Goal: Transaction & Acquisition: Purchase product/service

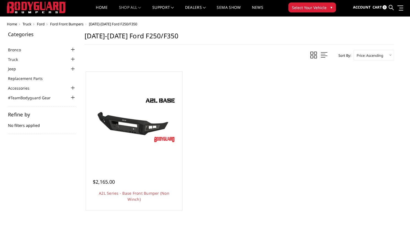
scroll to position [13, 0]
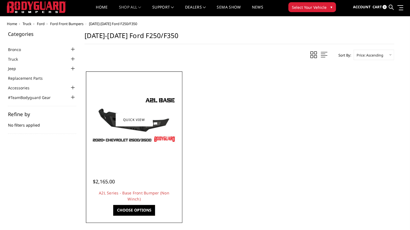
click at [109, 121] on img at bounding box center [134, 120] width 88 height 50
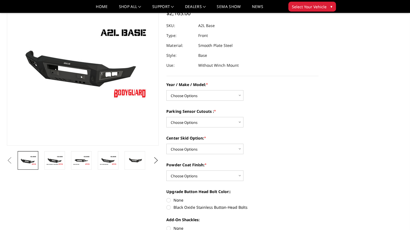
scroll to position [48, 0]
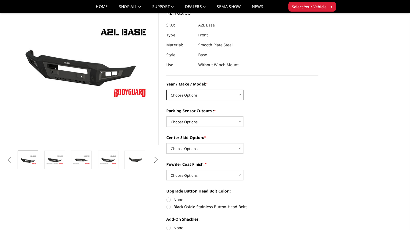
click at [190, 96] on select "Choose Options Chevrolet 15-19 2500 / 3500 Chevrolet 19-21 1500 Chevrolet 15-20…" at bounding box center [204, 95] width 77 height 10
select select "4295"
click at [166, 90] on select "Choose Options Chevrolet 15-19 2500 / 3500 Chevrolet 19-21 1500 Chevrolet 15-20…" at bounding box center [204, 95] width 77 height 10
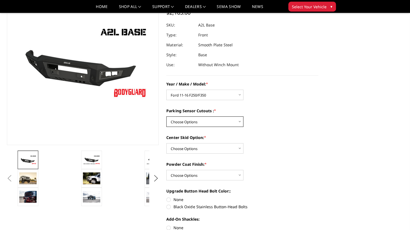
click at [194, 122] on select "Choose Options Yes - I have front parking sensors No - I do NOT have parking se…" at bounding box center [204, 121] width 77 height 10
select select "4288"
click at [166, 116] on select "Choose Options Yes - I have front parking sensors No - I do NOT have parking se…" at bounding box center [204, 121] width 77 height 10
click at [192, 152] on select "Choose Options Single Light Bar Cutout" at bounding box center [204, 148] width 77 height 10
select select "4304"
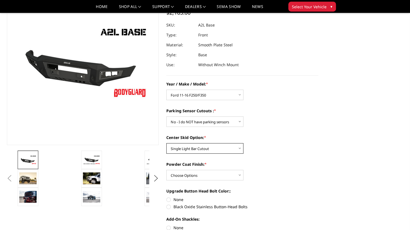
click at [166, 143] on select "Choose Options Single Light Bar Cutout" at bounding box center [204, 148] width 77 height 10
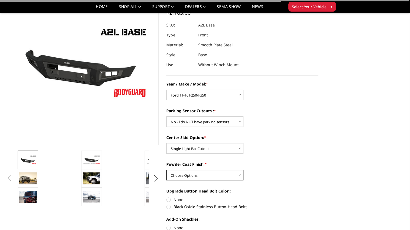
click at [193, 174] on select "Choose Options Bare metal (included) Texture Black Powder Coat" at bounding box center [204, 175] width 77 height 10
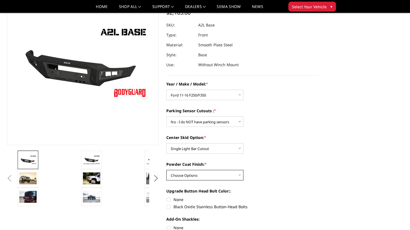
select select "4285"
click at [166, 170] on select "Choose Options Bare metal (included) Texture Black Powder Coat" at bounding box center [204, 175] width 77 height 10
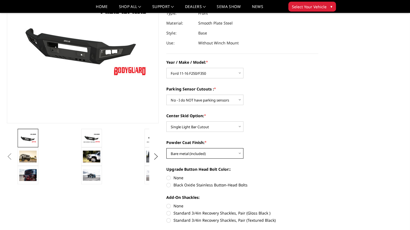
scroll to position [70, 0]
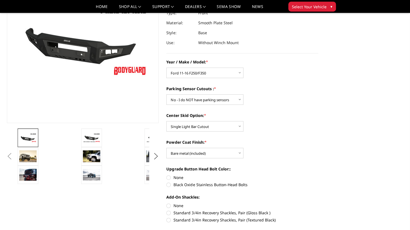
click at [180, 178] on label "None" at bounding box center [242, 177] width 152 height 6
click at [167, 175] on input "None" at bounding box center [166, 174] width 0 height 0
radio input "true"
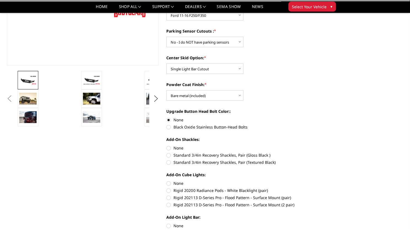
scroll to position [128, 0]
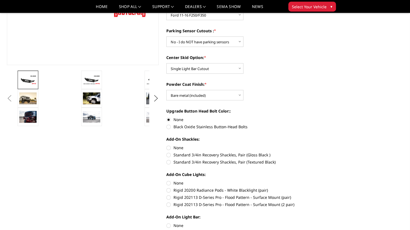
click at [169, 183] on label "None" at bounding box center [242, 183] width 152 height 6
click at [167, 180] on input "None" at bounding box center [166, 180] width 0 height 0
radio input "true"
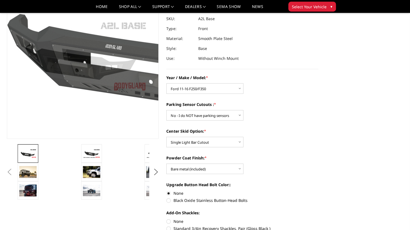
scroll to position [55, 0]
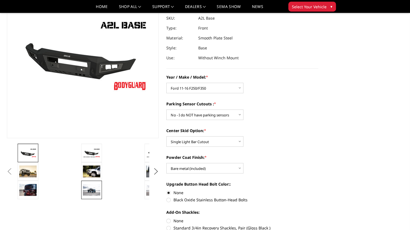
click at [89, 187] on img at bounding box center [91, 189] width 17 height 11
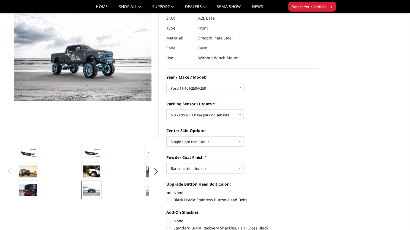
scroll to position [48, 0]
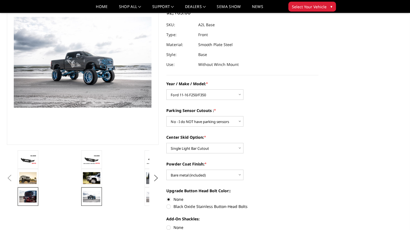
click at [29, 196] on img at bounding box center [27, 196] width 17 height 12
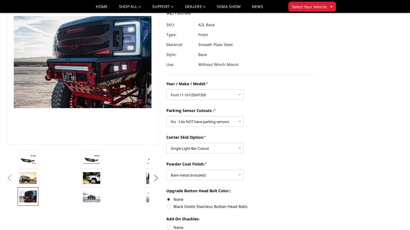
scroll to position [48, 0]
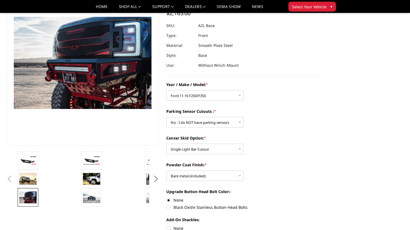
click at [153, 184] on ul "Previous" at bounding box center [83, 178] width 155 height 55
click at [157, 176] on button "Next" at bounding box center [156, 179] width 8 height 8
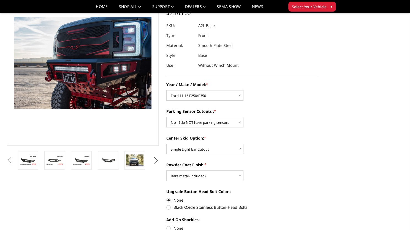
click at [157, 159] on button "Next" at bounding box center [156, 160] width 8 height 8
click at [108, 158] on img at bounding box center [107, 160] width 17 height 12
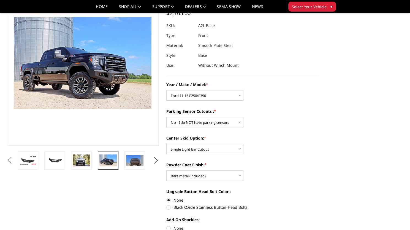
scroll to position [48, 0]
click at [131, 161] on img at bounding box center [134, 160] width 17 height 11
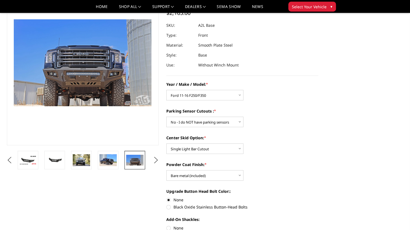
scroll to position [50, 0]
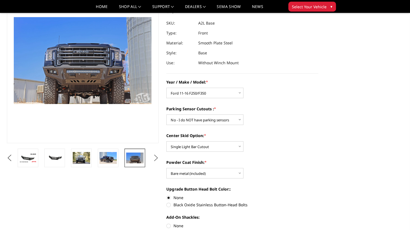
click at [158, 157] on button "Next" at bounding box center [156, 158] width 8 height 8
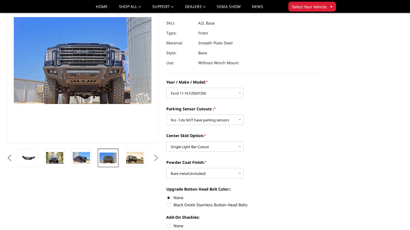
click at [158, 157] on button "Next" at bounding box center [156, 158] width 8 height 8
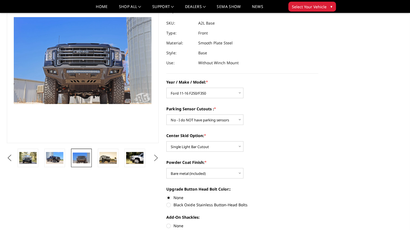
click at [158, 157] on button "Next" at bounding box center [156, 158] width 8 height 8
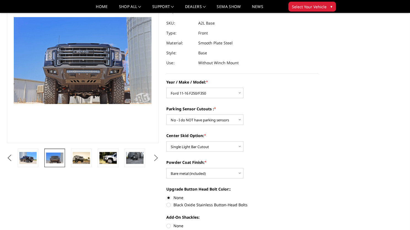
click at [158, 157] on button "Next" at bounding box center [156, 158] width 8 height 8
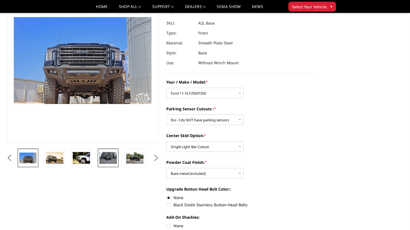
click at [109, 155] on img at bounding box center [107, 158] width 17 height 12
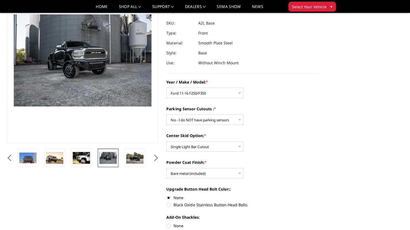
scroll to position [48, 0]
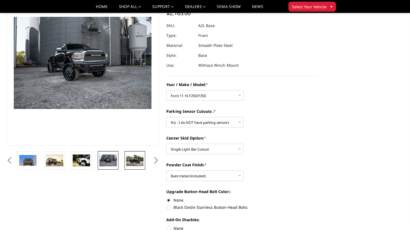
click at [132, 160] on img at bounding box center [134, 160] width 17 height 11
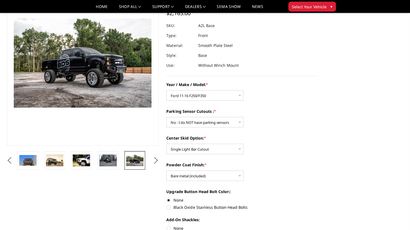
scroll to position [49, 0]
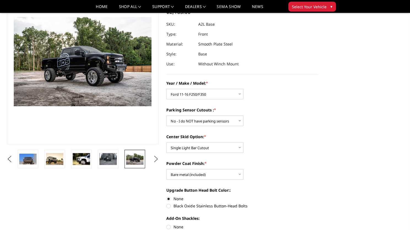
click at [159, 160] on button "Next" at bounding box center [156, 159] width 8 height 8
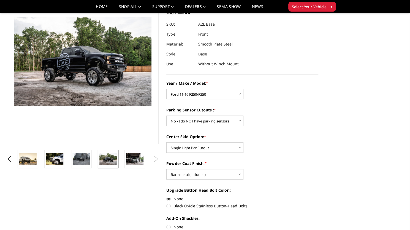
click at [159, 160] on button "Next" at bounding box center [156, 159] width 8 height 8
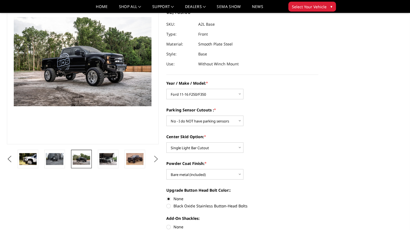
click at [159, 160] on button "Next" at bounding box center [156, 159] width 8 height 8
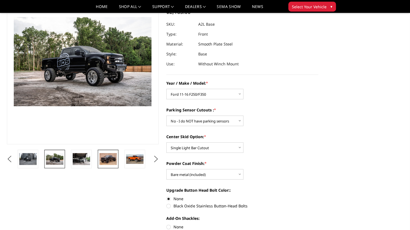
click at [113, 156] on img at bounding box center [107, 159] width 17 height 12
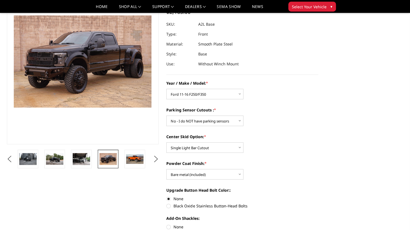
scroll to position [48, 0]
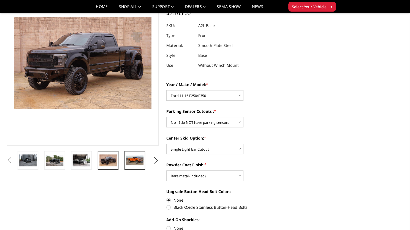
click at [135, 160] on img at bounding box center [134, 160] width 17 height 10
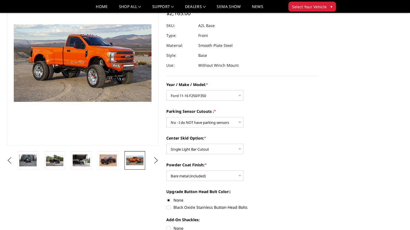
scroll to position [55, 0]
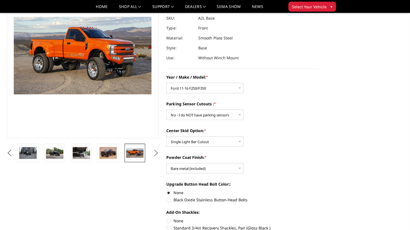
click at [157, 152] on button "Next" at bounding box center [156, 153] width 8 height 8
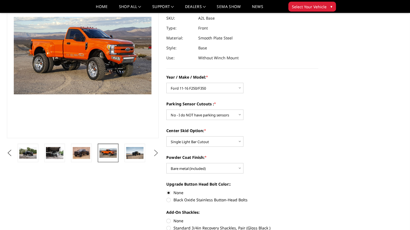
click at [157, 152] on button "Next" at bounding box center [156, 153] width 8 height 8
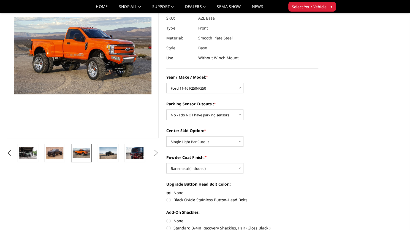
click at [157, 152] on button "Next" at bounding box center [156, 153] width 8 height 8
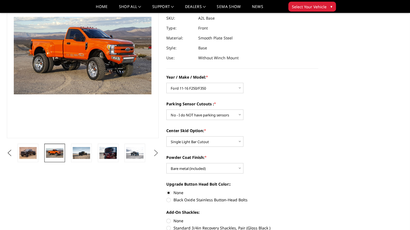
click at [157, 152] on button "Next" at bounding box center [156, 153] width 8 height 8
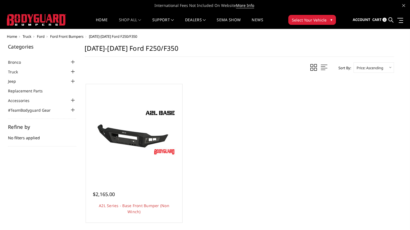
scroll to position [13, 0]
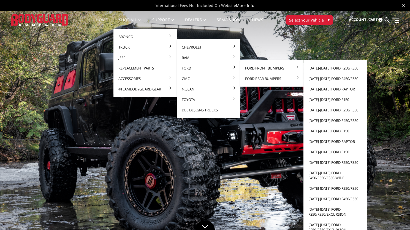
click at [251, 68] on link "Ford Front Bumpers" at bounding box center [271, 68] width 59 height 10
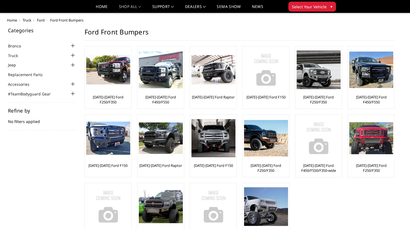
scroll to position [49, 0]
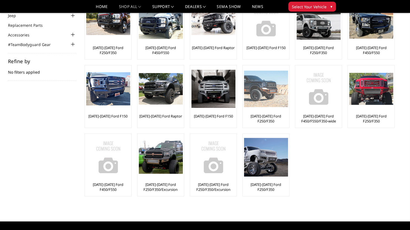
click at [258, 98] on img at bounding box center [266, 89] width 44 height 36
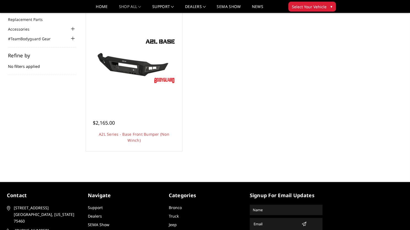
scroll to position [55, 0]
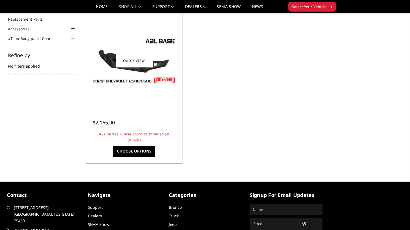
click at [121, 149] on link "Choose Options" at bounding box center [134, 151] width 42 height 10
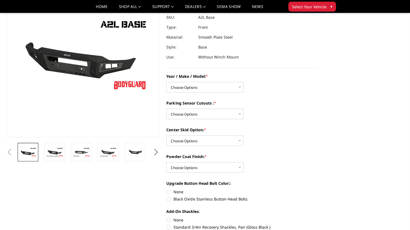
scroll to position [56, 0]
click at [228, 91] on select "Choose Options Chevrolet 15-19 2500 / 3500 Chevrolet 19-21 1500 Chevrolet 15-20…" at bounding box center [204, 87] width 77 height 10
select select "4295"
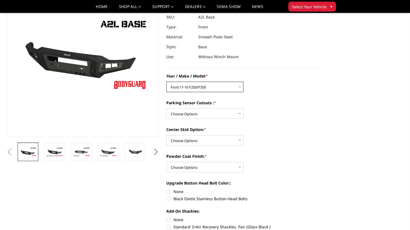
click at [166, 82] on select "Choose Options Chevrolet 15-19 2500 / 3500 Chevrolet 19-21 1500 Chevrolet 15-20…" at bounding box center [204, 87] width 77 height 10
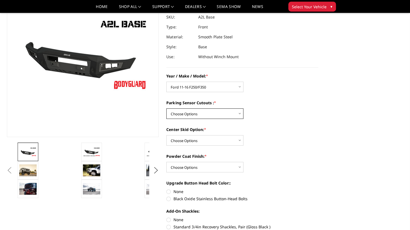
click at [211, 113] on select "Choose Options Yes - I have front parking sensors No - I do NOT have parking se…" at bounding box center [204, 113] width 77 height 10
select select "4288"
click at [166, 108] on select "Choose Options Yes - I have front parking sensors No - I do NOT have parking se…" at bounding box center [204, 113] width 77 height 10
click at [212, 141] on select "Choose Options Single Light Bar Cutout" at bounding box center [204, 140] width 77 height 10
select select "4304"
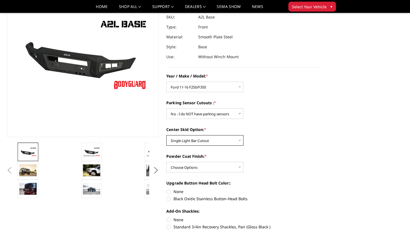
click at [166, 135] on select "Choose Options Single Light Bar Cutout" at bounding box center [204, 140] width 77 height 10
click at [213, 163] on select "Choose Options Bare metal (included) Texture Black Powder Coat" at bounding box center [204, 167] width 77 height 10
select select "4285"
click at [166, 162] on select "Choose Options Bare metal (included) Texture Black Powder Coat" at bounding box center [204, 167] width 77 height 10
click at [169, 190] on label "None" at bounding box center [242, 191] width 152 height 6
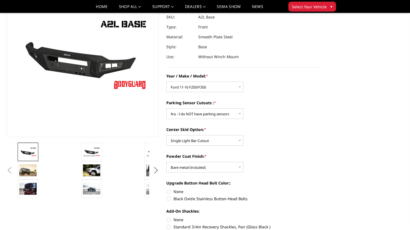
click at [167, 189] on input "None" at bounding box center [166, 188] width 0 height 0
radio input "true"
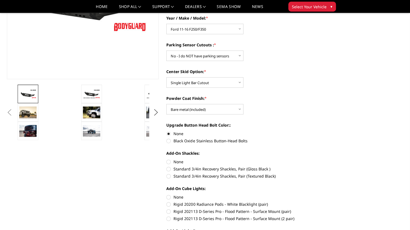
scroll to position [114, 0]
click at [169, 170] on label "Standard 3/4in Recovery Shackles, Pair (Gloss Black )" at bounding box center [242, 169] width 152 height 6
click at [318, 159] on input "Standard 3/4in Recovery Shackles, Pair (Gloss Black )" at bounding box center [318, 159] width 0 height 0
radio input "true"
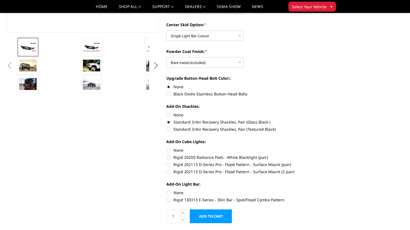
scroll to position [162, 0]
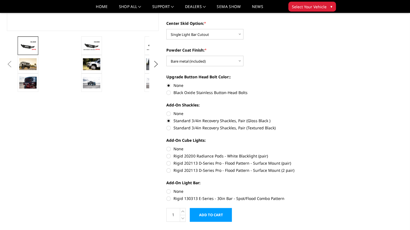
click at [169, 149] on label "None" at bounding box center [242, 149] width 152 height 6
click at [167, 146] on input "None" at bounding box center [166, 146] width 0 height 0
radio input "true"
click at [169, 191] on label "None" at bounding box center [242, 191] width 152 height 6
click at [167, 188] on input "None" at bounding box center [166, 188] width 0 height 0
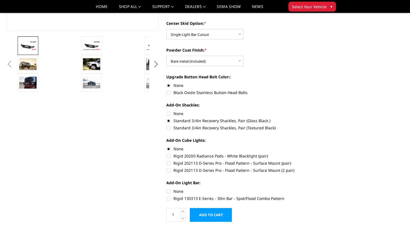
radio input "true"
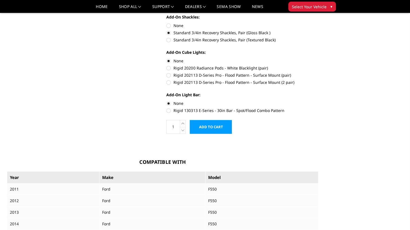
scroll to position [251, 0]
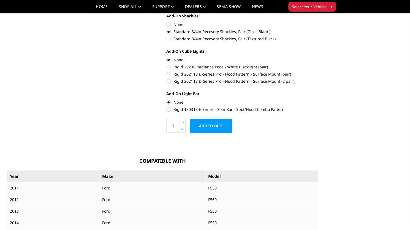
click at [213, 126] on input "Add to Cart" at bounding box center [211, 126] width 42 height 14
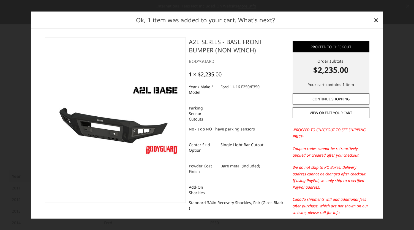
click at [306, 99] on link "Continue Shopping" at bounding box center [331, 98] width 77 height 11
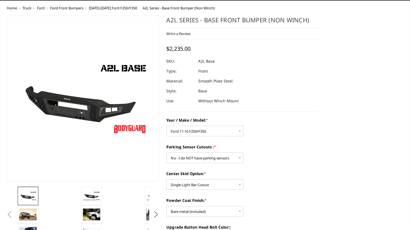
scroll to position [0, 0]
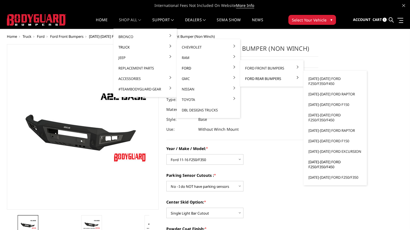
click at [327, 165] on link "[DATE]-[DATE] Ford F250/F350/F450" at bounding box center [335, 163] width 59 height 15
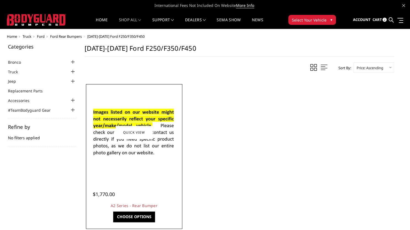
click at [136, 148] on img at bounding box center [134, 132] width 88 height 60
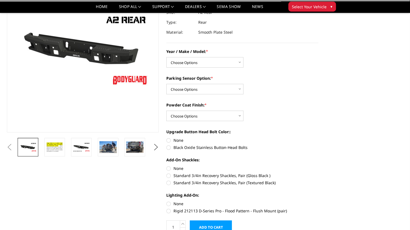
scroll to position [61, 0]
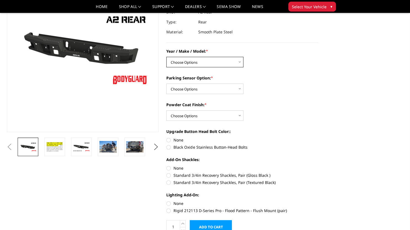
click at [201, 59] on select "Choose Options Chevrolet/GMC 20-24 2500 / 3500 Chevrolet/GMC 15-19 2500 / 3500 …" at bounding box center [204, 62] width 77 height 10
select select "1466"
click at [166, 57] on select "Choose Options Chevrolet/GMC 20-24 2500 / 3500 Chevrolet/GMC 15-19 2500 / 3500 …" at bounding box center [204, 62] width 77 height 10
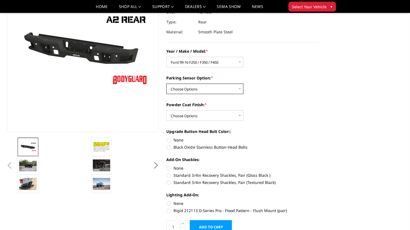
click at [195, 85] on select "Choose Options Yes - With sensor cutouts No - Without sensor cutouts" at bounding box center [204, 88] width 77 height 10
select select "564"
click at [166, 83] on select "Choose Options Yes - With sensor cutouts No - Without sensor cutouts" at bounding box center [204, 88] width 77 height 10
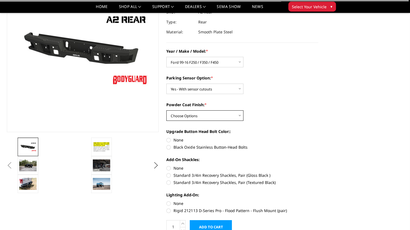
click at [198, 116] on select "Choose Options Bare metal (included) Texture black powder coat" at bounding box center [204, 115] width 77 height 10
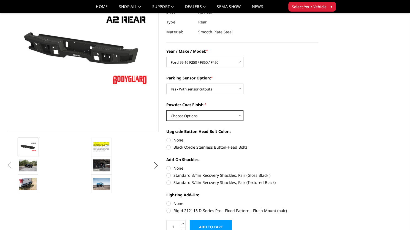
select select "551"
click at [166, 110] on select "Choose Options Bare metal (included) Texture black powder coat" at bounding box center [204, 115] width 77 height 10
click at [169, 140] on label "None" at bounding box center [242, 140] width 152 height 6
click at [167, 137] on input "None" at bounding box center [166, 137] width 0 height 0
radio input "true"
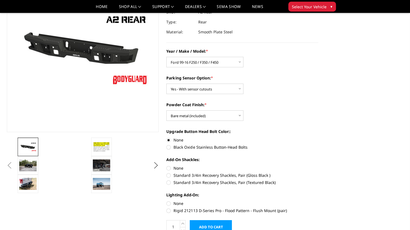
click at [168, 175] on label "Standard 3/4in Recovery Shackles, Pair (Gloss Black )" at bounding box center [242, 175] width 152 height 6
click at [318, 165] on input "Standard 3/4in Recovery Shackles, Pair (Gloss Black )" at bounding box center [318, 165] width 0 height 0
radio input "true"
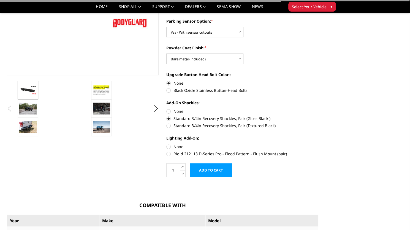
scroll to position [119, 0]
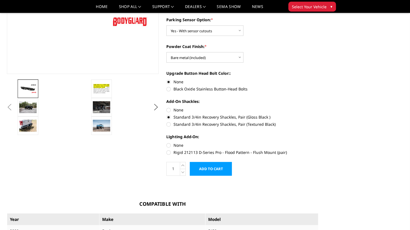
click at [169, 146] on label "None" at bounding box center [242, 145] width 152 height 6
click at [167, 142] on input "None" at bounding box center [166, 142] width 0 height 0
radio input "true"
click at [103, 129] on img at bounding box center [101, 126] width 17 height 12
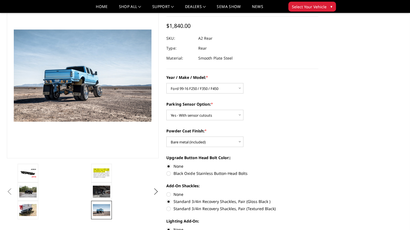
scroll to position [35, 0]
click at [101, 194] on img at bounding box center [101, 192] width 17 height 12
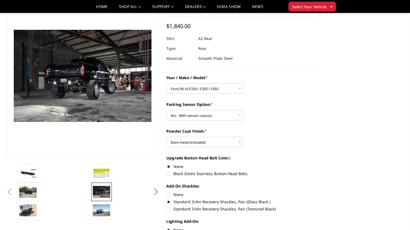
click at [14, 193] on button "Previous" at bounding box center [10, 192] width 8 height 8
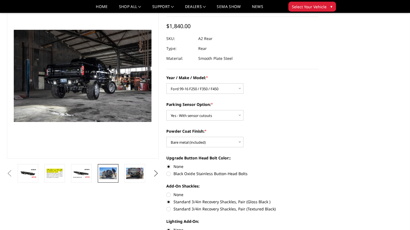
click at [111, 170] on img at bounding box center [107, 173] width 17 height 12
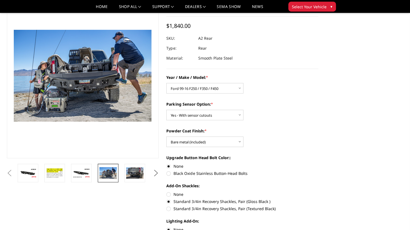
click at [156, 173] on button "Next" at bounding box center [156, 173] width 8 height 8
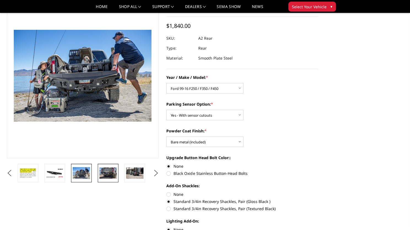
click at [111, 174] on img at bounding box center [107, 172] width 17 height 11
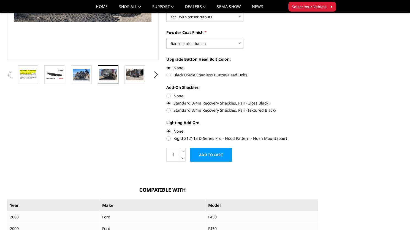
scroll to position [137, 0]
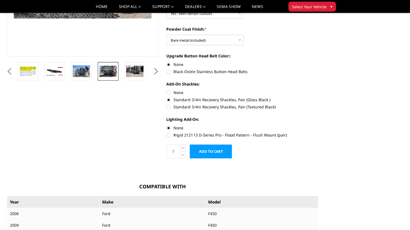
click at [218, 147] on input "Add to Cart" at bounding box center [211, 151] width 42 height 14
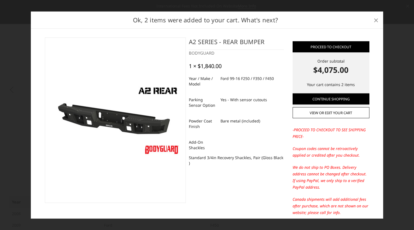
click at [377, 20] on span "×" at bounding box center [376, 20] width 5 height 12
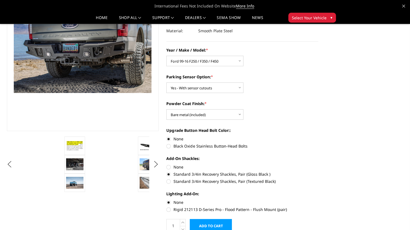
scroll to position [0, 0]
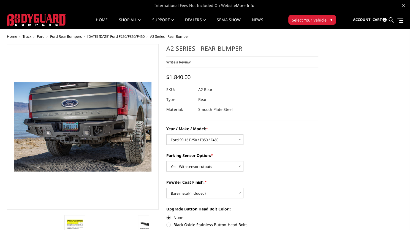
click at [378, 20] on span "Cart" at bounding box center [376, 19] width 9 height 5
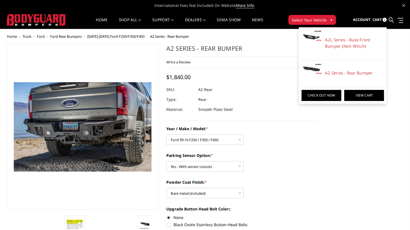
click at [352, 96] on link "View Cart" at bounding box center [364, 95] width 40 height 11
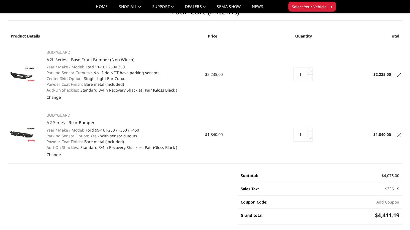
scroll to position [19, 0]
